Goal: Check status: Check status

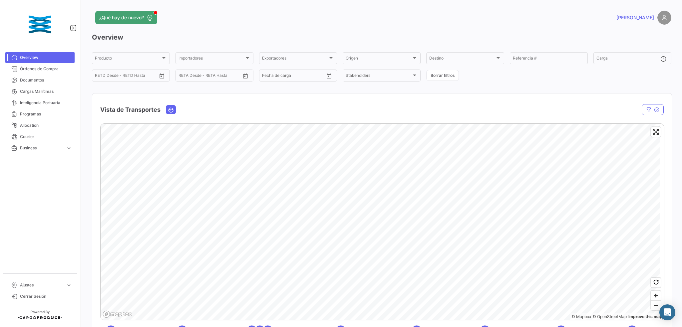
click at [642, 111] on button "button" at bounding box center [653, 109] width 22 height 11
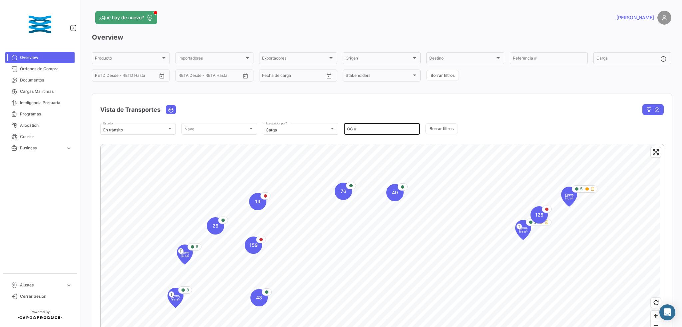
click at [364, 130] on input "OC #" at bounding box center [382, 130] width 70 height 5
paste input "EX17235"
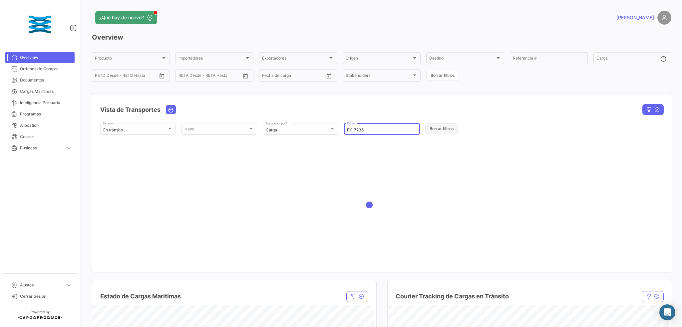
type input "EX17235"
click at [436, 127] on button "Borrar filtros" at bounding box center [441, 129] width 33 height 11
click at [385, 130] on input "OC #" at bounding box center [382, 130] width 70 height 5
paste input "EX17235"
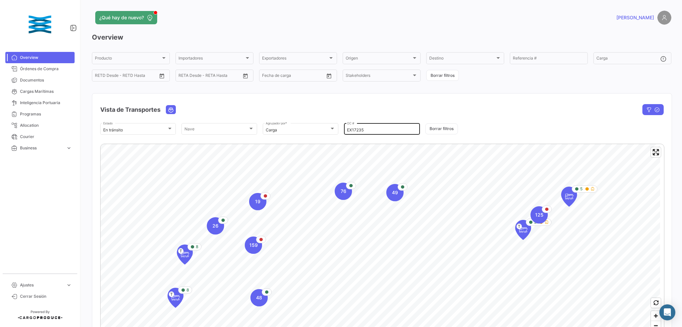
click at [374, 128] on input "EX17235" at bounding box center [382, 130] width 70 height 5
drag, startPoint x: 369, startPoint y: 133, endPoint x: 304, endPoint y: 131, distance: 65.3
click at [304, 131] on div "En [PERSON_NAME] Estado [PERSON_NAME] [PERSON_NAME] Carga Agrupador por * EX172…" at bounding box center [382, 129] width 564 height 14
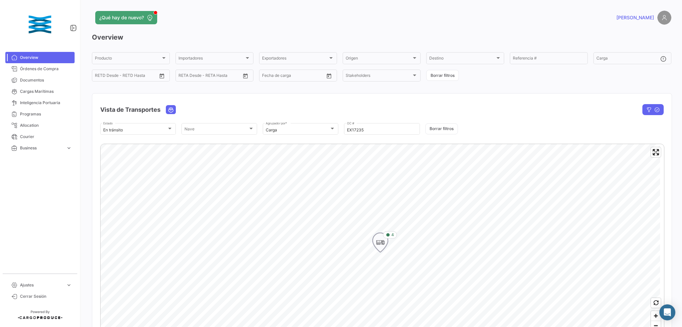
click at [392, 233] on span "4" at bounding box center [392, 235] width 3 height 6
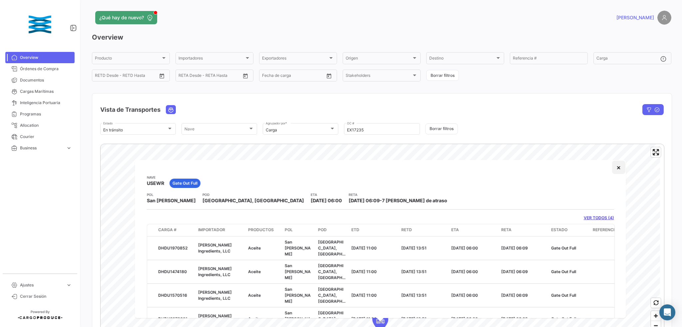
click at [612, 172] on button "×" at bounding box center [618, 167] width 13 height 13
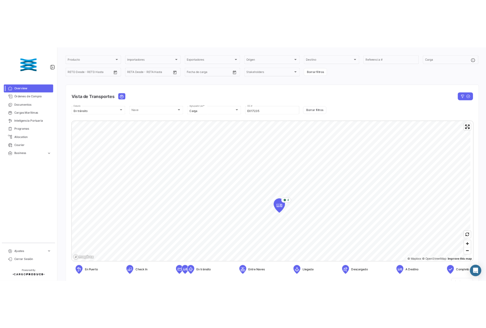
scroll to position [89, 0]
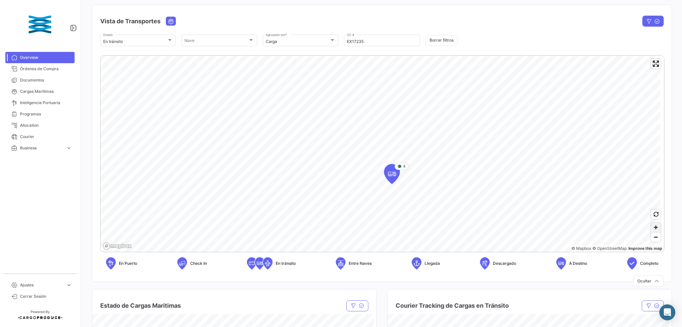
click at [654, 229] on span "Zoom in" at bounding box center [656, 228] width 10 height 10
click at [651, 228] on span "Zoom in" at bounding box center [656, 228] width 10 height 10
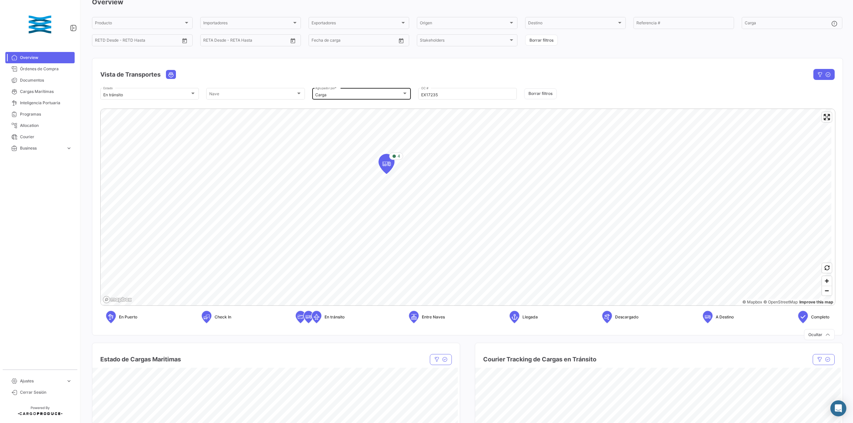
scroll to position [0, 0]
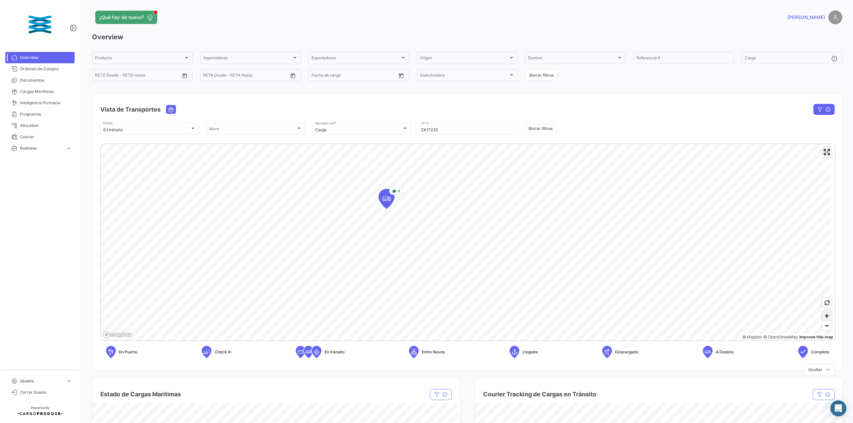
click at [682, 316] on span "Zoom in" at bounding box center [827, 316] width 10 height 10
click at [682, 315] on span "Zoom in" at bounding box center [827, 316] width 10 height 10
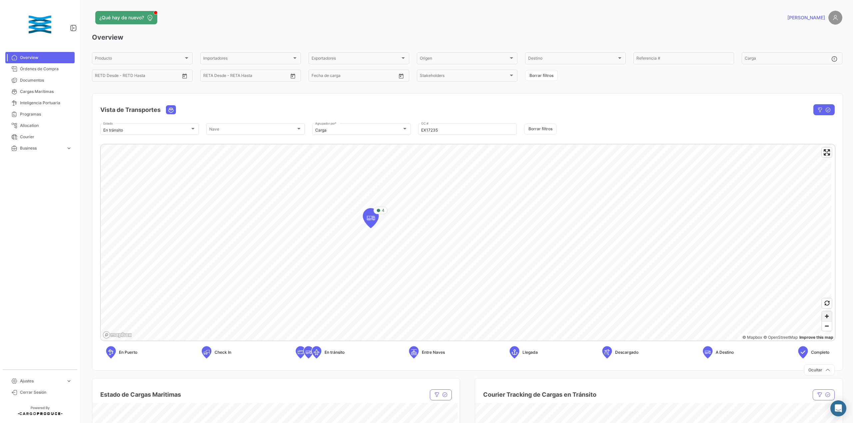
click at [682, 315] on span "Zoom in" at bounding box center [827, 316] width 10 height 10
click at [590, 299] on icon "Map marker" at bounding box center [588, 298] width 9 height 14
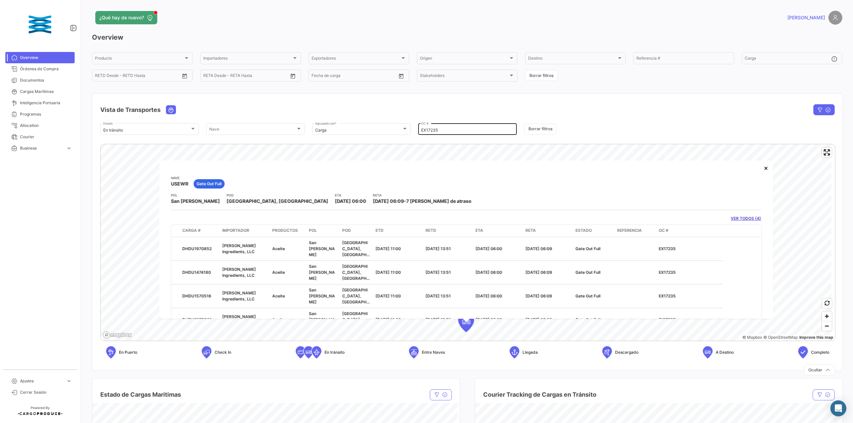
drag, startPoint x: 439, startPoint y: 127, endPoint x: 429, endPoint y: 128, distance: 10.0
click at [429, 128] on div "EX17235 OC #" at bounding box center [467, 128] width 93 height 13
click at [439, 130] on input "EX17235" at bounding box center [467, 130] width 93 height 5
drag, startPoint x: 447, startPoint y: 131, endPoint x: 373, endPoint y: 131, distance: 73.6
click at [374, 131] on div "En [PERSON_NAME] Estado [PERSON_NAME] [PERSON_NAME] Carga Agrupador por * EX172…" at bounding box center [467, 129] width 734 height 14
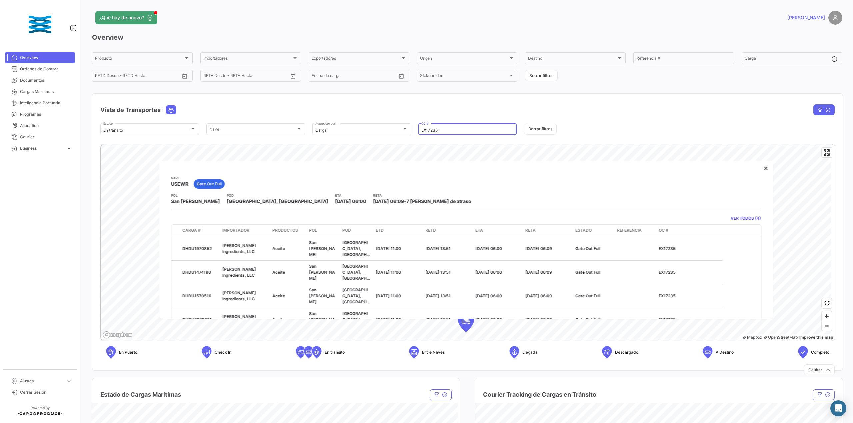
paste input "3"
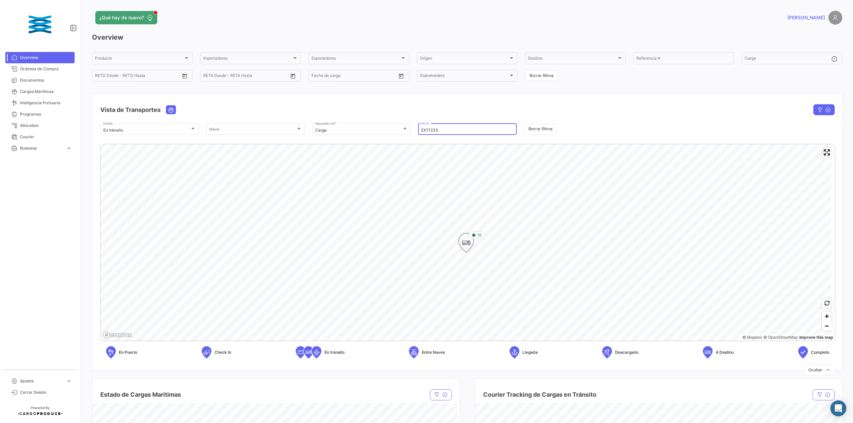
click at [480, 234] on span "10" at bounding box center [479, 235] width 5 height 6
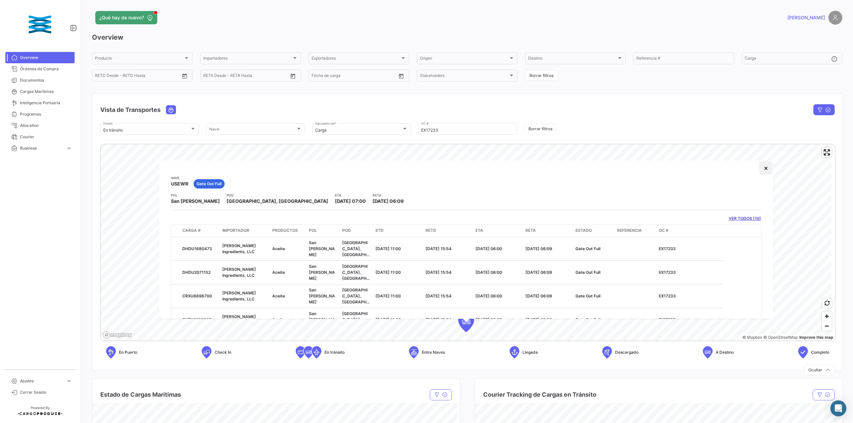
click at [682, 170] on button "×" at bounding box center [765, 167] width 13 height 13
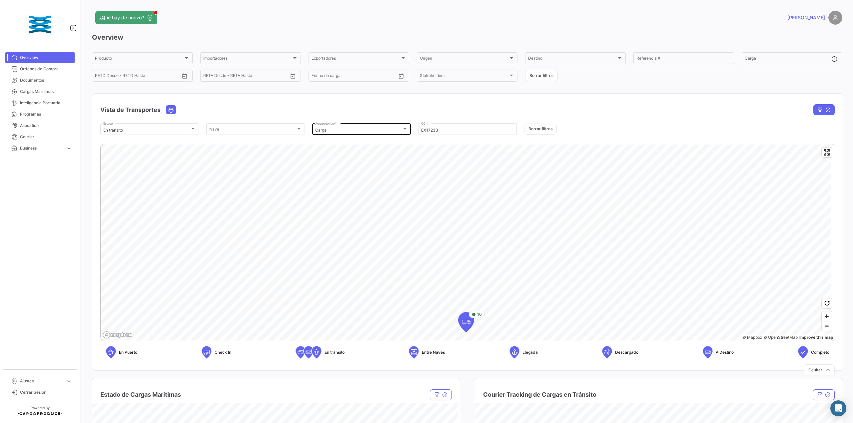
drag, startPoint x: 460, startPoint y: 131, endPoint x: 363, endPoint y: 130, distance: 97.3
click at [363, 130] on div "En [PERSON_NAME] Estado [PERSON_NAME] [PERSON_NAME] Carga Agrupador por * EX172…" at bounding box center [467, 129] width 734 height 14
paste input "4"
drag, startPoint x: 420, startPoint y: 128, endPoint x: 396, endPoint y: 127, distance: 24.0
click at [396, 127] on div "En [PERSON_NAME] Estado [PERSON_NAME] [PERSON_NAME] Carga Agrupador por * EX172…" at bounding box center [467, 129] width 734 height 14
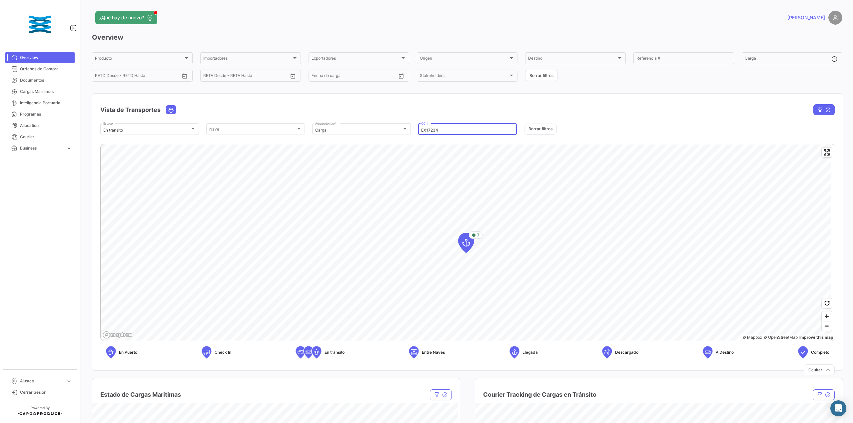
paste input "332"
click at [478, 236] on span "5" at bounding box center [478, 235] width 2 height 6
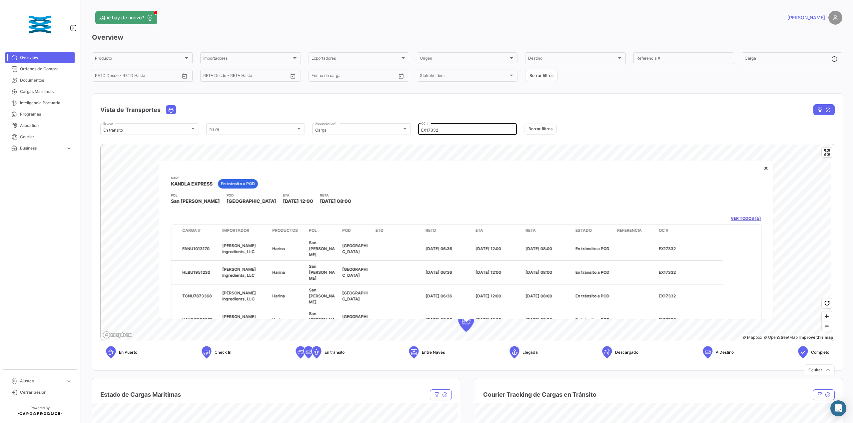
drag, startPoint x: 438, startPoint y: 134, endPoint x: 432, endPoint y: 133, distance: 6.7
click at [432, 133] on div "EX17332 OC #" at bounding box center [467, 128] width 93 height 13
drag, startPoint x: 441, startPoint y: 131, endPoint x: 377, endPoint y: 134, distance: 63.7
click at [374, 132] on div "En [PERSON_NAME] Estado [PERSON_NAME] [PERSON_NAME] Carga Agrupador por * EX173…" at bounding box center [467, 129] width 734 height 14
paste input "88"
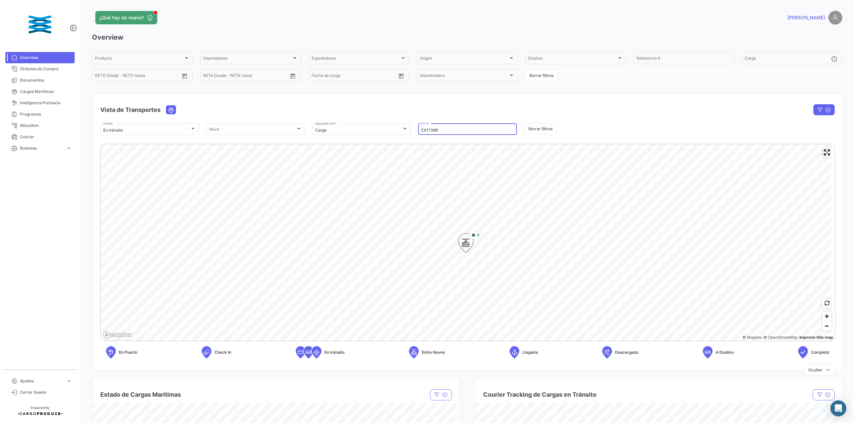
click at [475, 236] on icon "Map marker" at bounding box center [473, 235] width 4 height 4
type input "EX17388"
